Goal: Task Accomplishment & Management: Complete application form

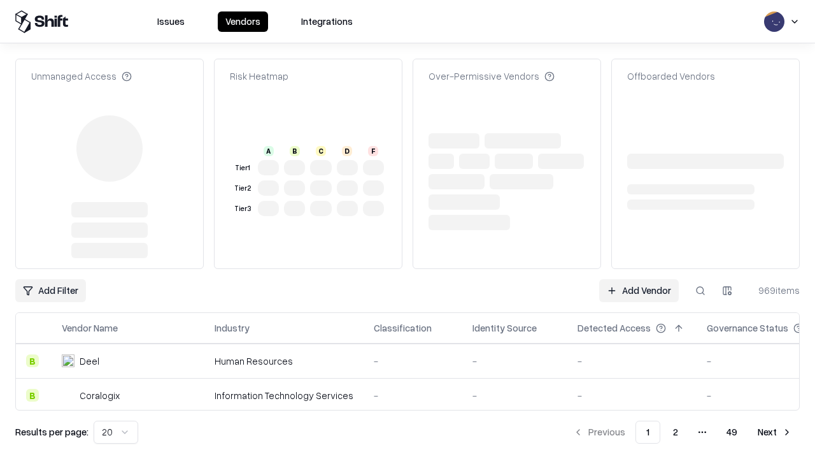
click at [639, 279] on link "Add Vendor" at bounding box center [639, 290] width 80 height 23
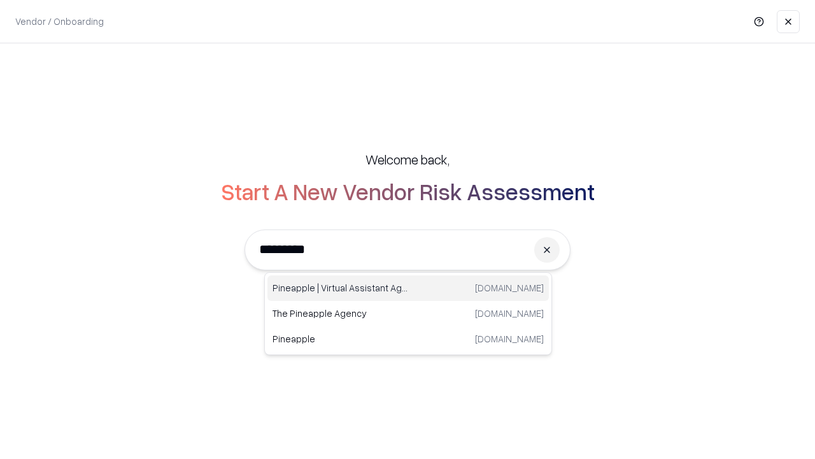
click at [408, 288] on div "Pineapple | Virtual Assistant Agency [DOMAIN_NAME]" at bounding box center [409, 287] width 282 height 25
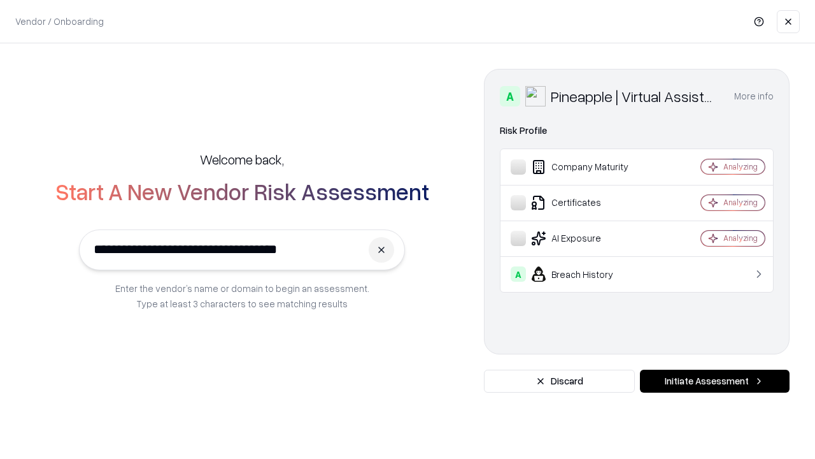
type input "**********"
click at [715, 381] on button "Initiate Assessment" at bounding box center [715, 380] width 150 height 23
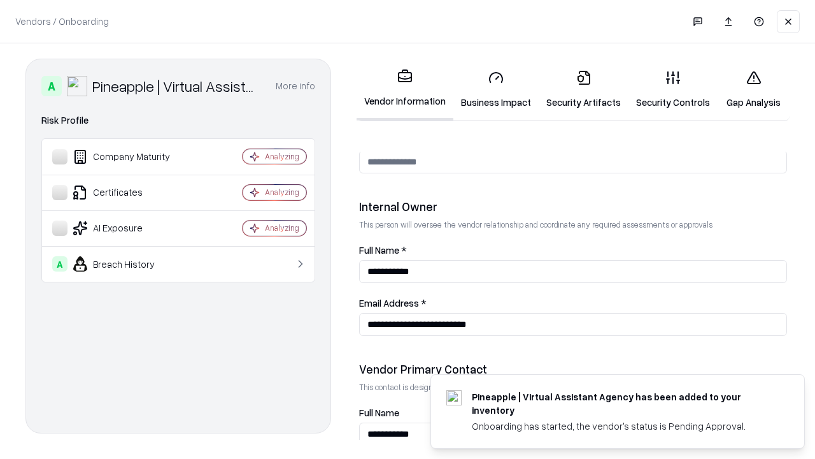
scroll to position [660, 0]
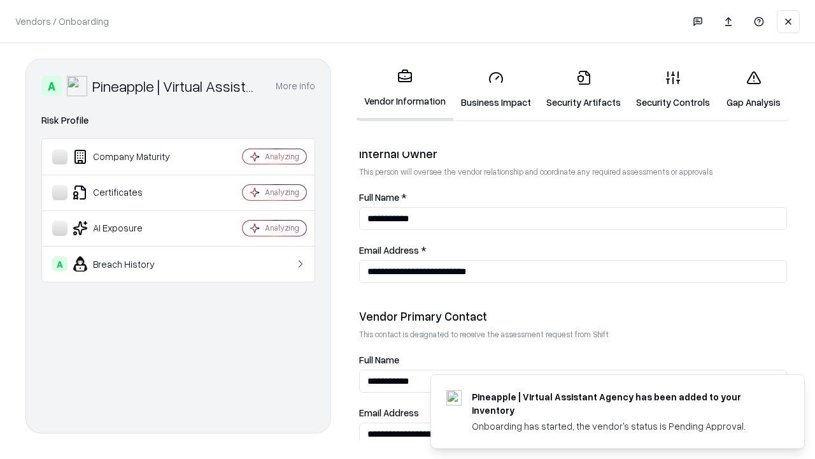
click at [496, 89] on link "Business Impact" at bounding box center [496, 89] width 85 height 59
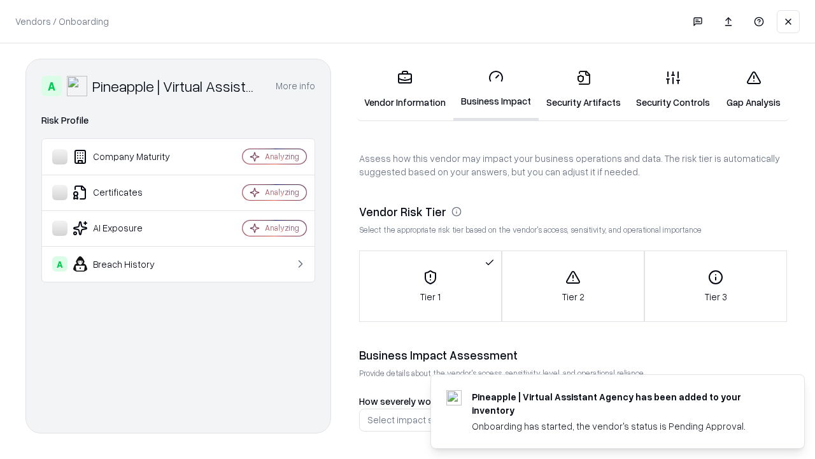
click at [584, 89] on link "Security Artifacts" at bounding box center [584, 89] width 90 height 59
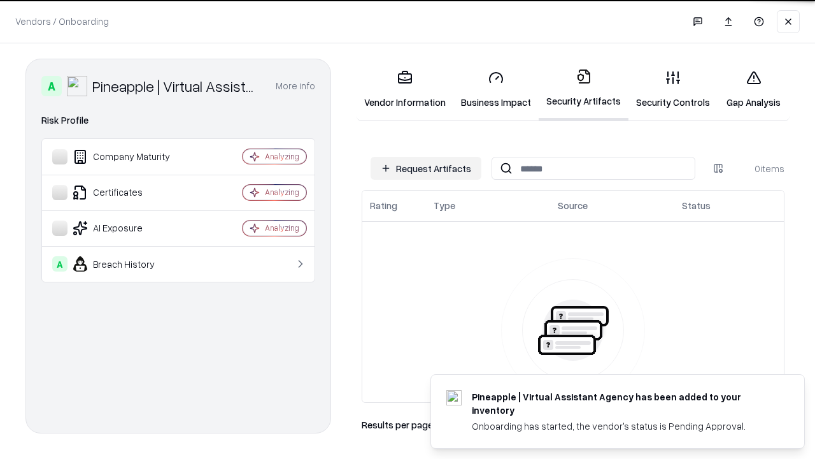
click at [426, 168] on button "Request Artifacts" at bounding box center [426, 168] width 111 height 23
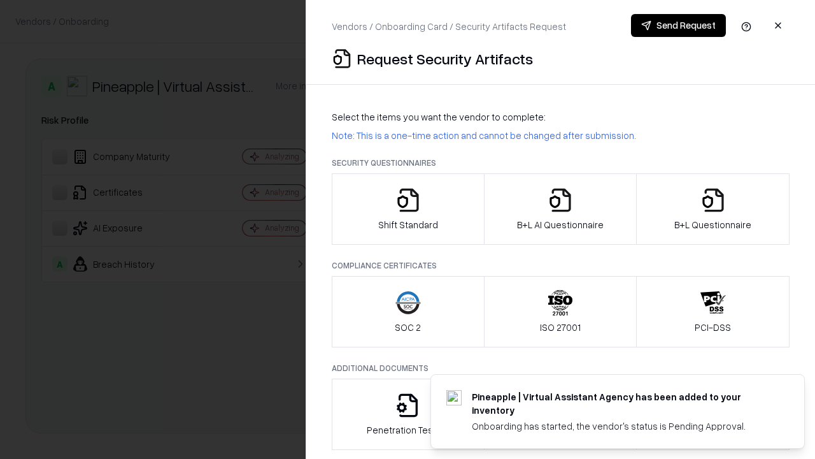
click at [408, 209] on icon "button" at bounding box center [408, 199] width 25 height 25
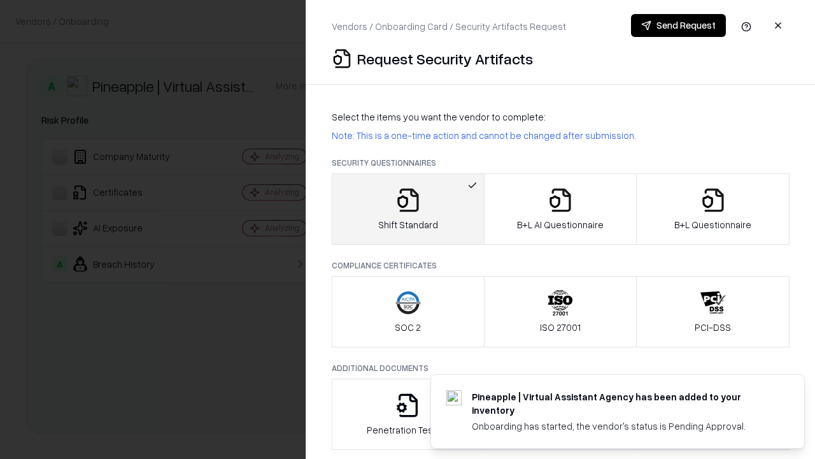
click at [678, 25] on button "Send Request" at bounding box center [678, 25] width 95 height 23
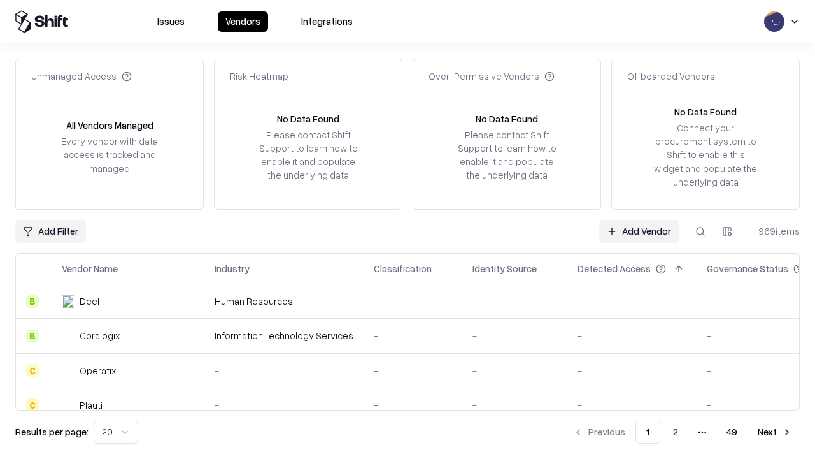
click at [701, 231] on button at bounding box center [700, 231] width 23 height 23
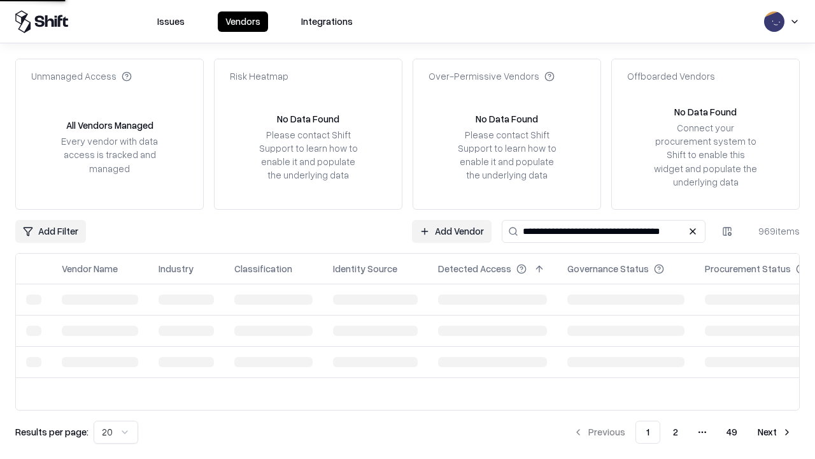
type input "**********"
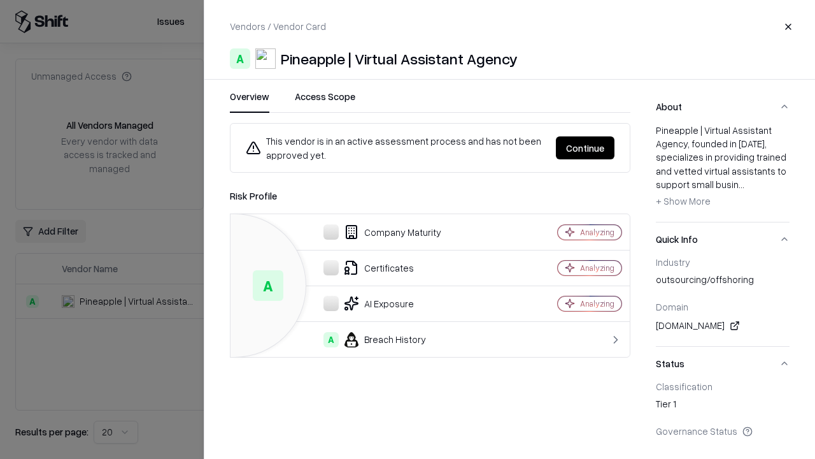
click at [585, 148] on button "Continue" at bounding box center [585, 147] width 59 height 23
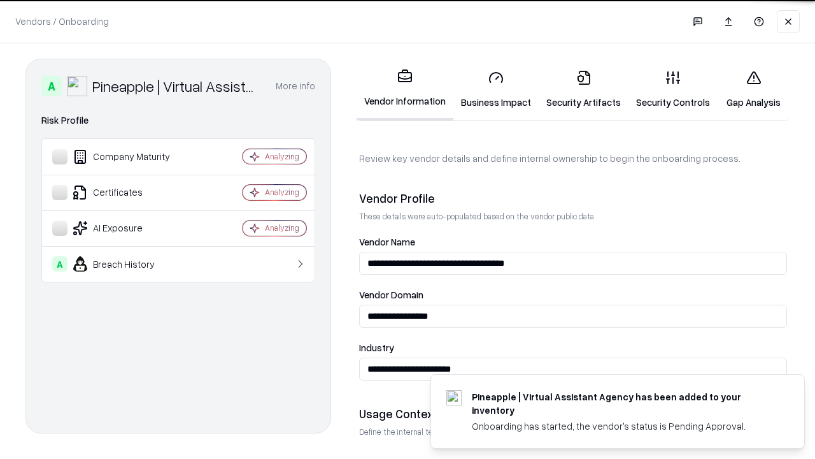
click at [584, 89] on link "Security Artifacts" at bounding box center [584, 89] width 90 height 59
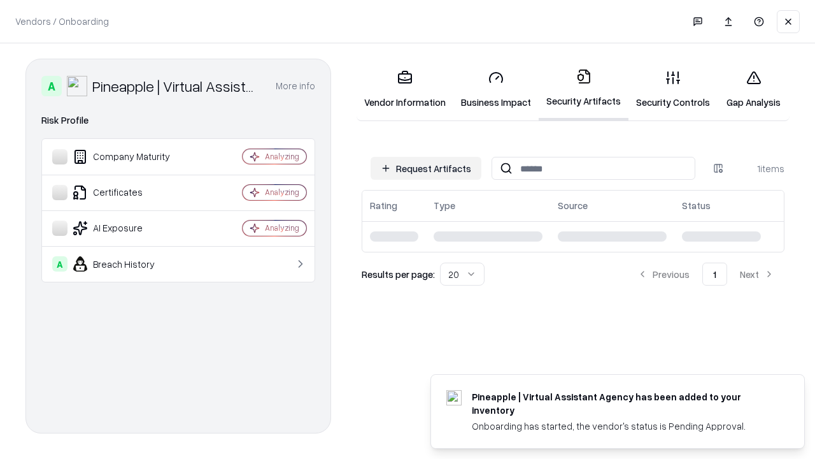
click at [754, 89] on link "Gap Analysis" at bounding box center [754, 89] width 72 height 59
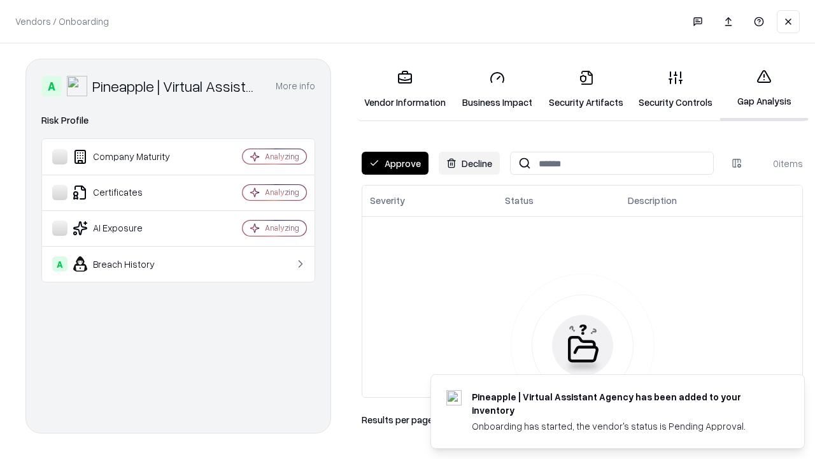
click at [395, 163] on button "Approve" at bounding box center [395, 163] width 67 height 23
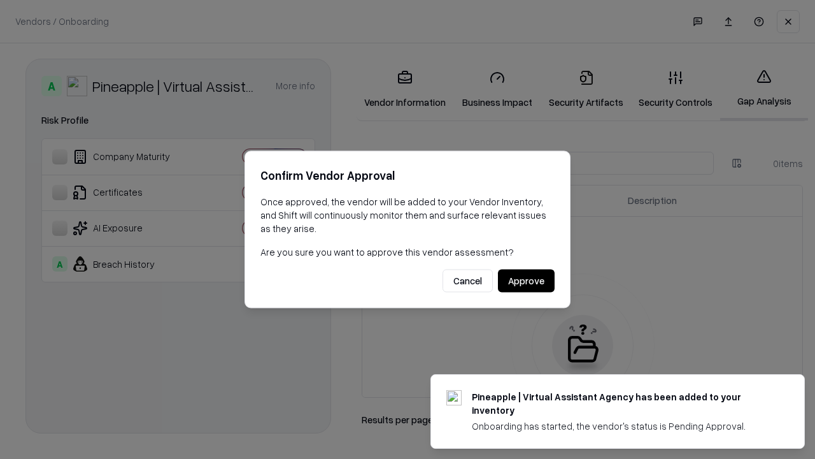
click at [526, 280] on button "Approve" at bounding box center [526, 280] width 57 height 23
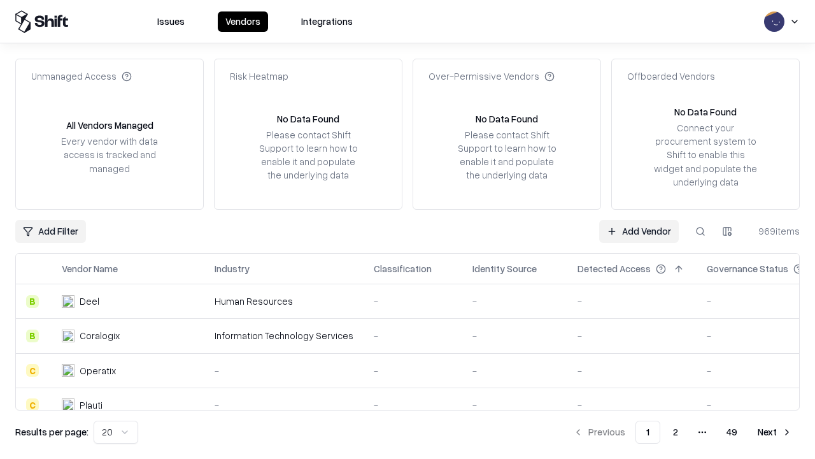
type input "**********"
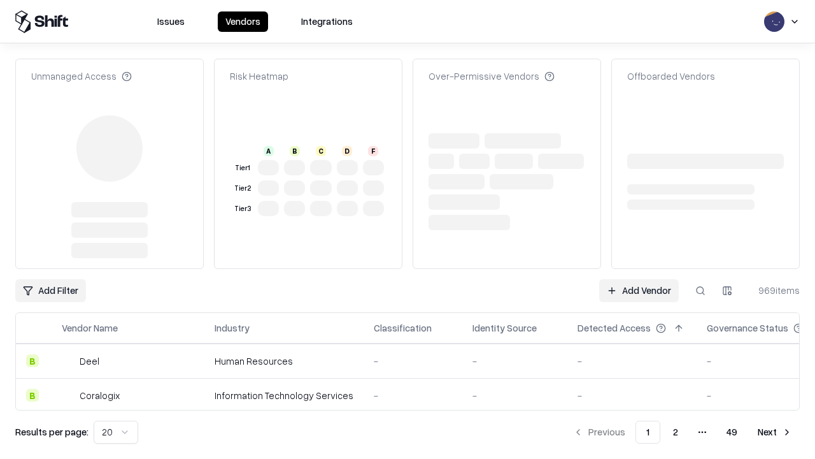
click at [639, 279] on link "Add Vendor" at bounding box center [639, 290] width 80 height 23
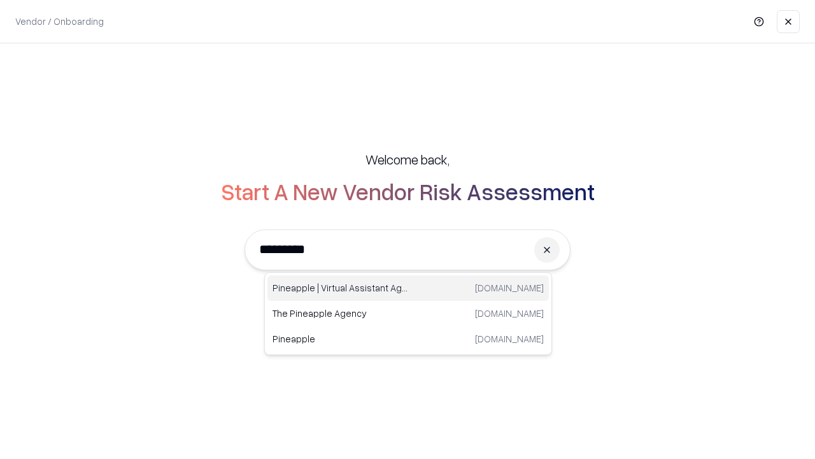
click at [408, 288] on div "Pineapple | Virtual Assistant Agency [DOMAIN_NAME]" at bounding box center [409, 287] width 282 height 25
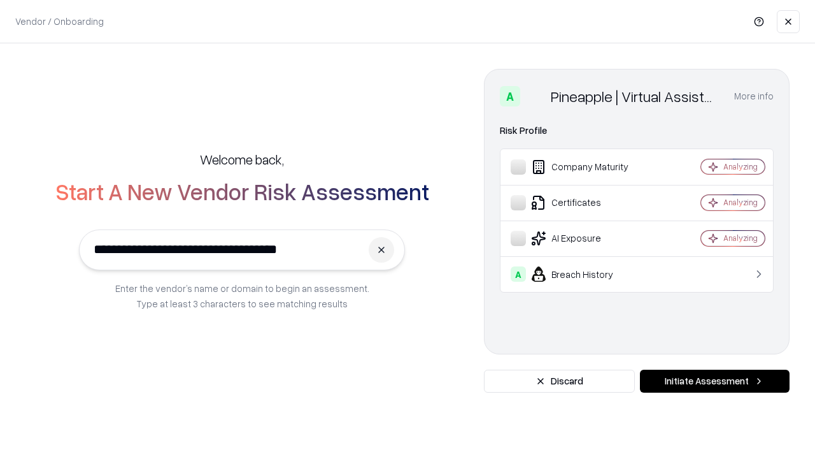
type input "**********"
click at [715, 381] on button "Initiate Assessment" at bounding box center [715, 380] width 150 height 23
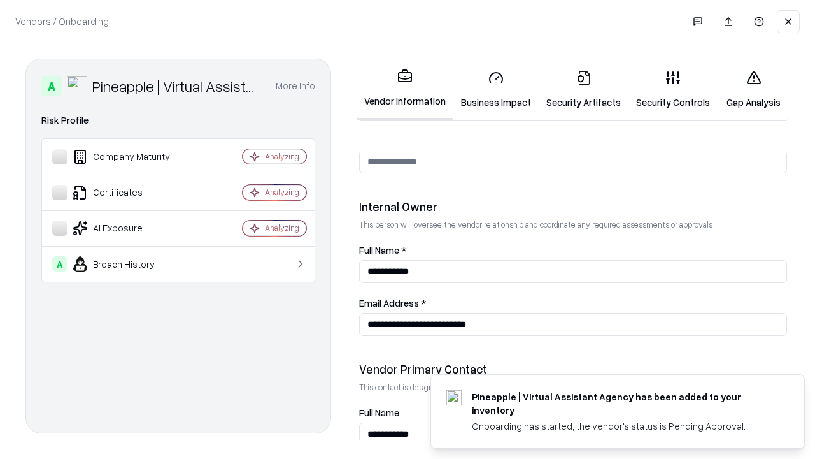
scroll to position [660, 0]
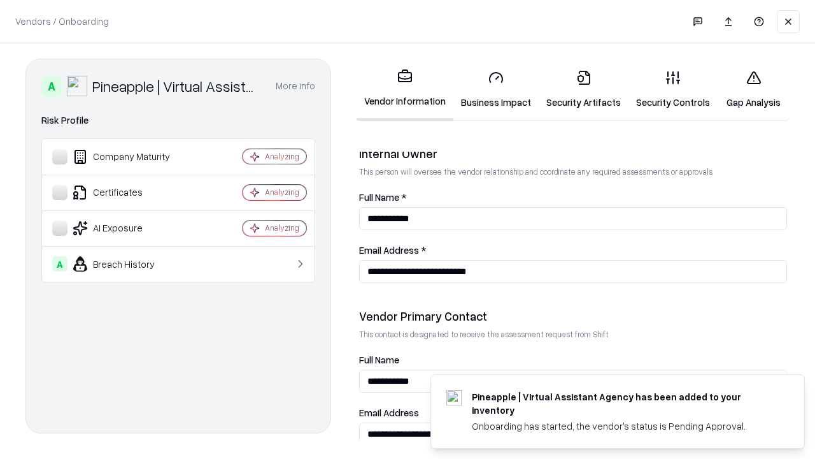
click at [754, 89] on link "Gap Analysis" at bounding box center [754, 89] width 72 height 59
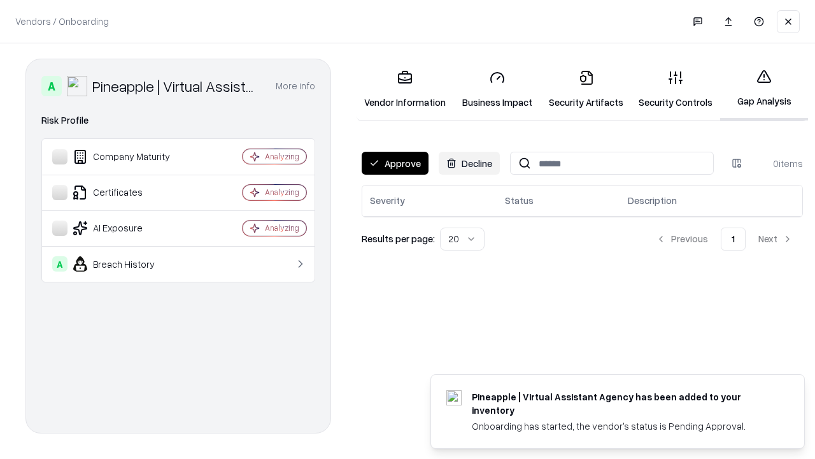
click at [395, 163] on button "Approve" at bounding box center [395, 163] width 67 height 23
